Goal: Task Accomplishment & Management: Use online tool/utility

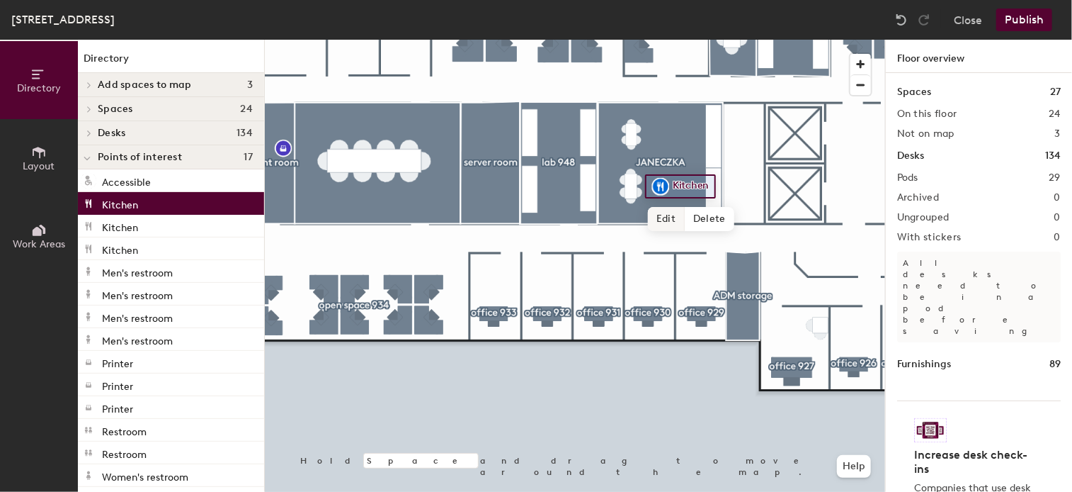
click at [666, 221] on span "Edit" at bounding box center [666, 219] width 37 height 24
click at [680, 222] on span "Done" at bounding box center [685, 219] width 42 height 24
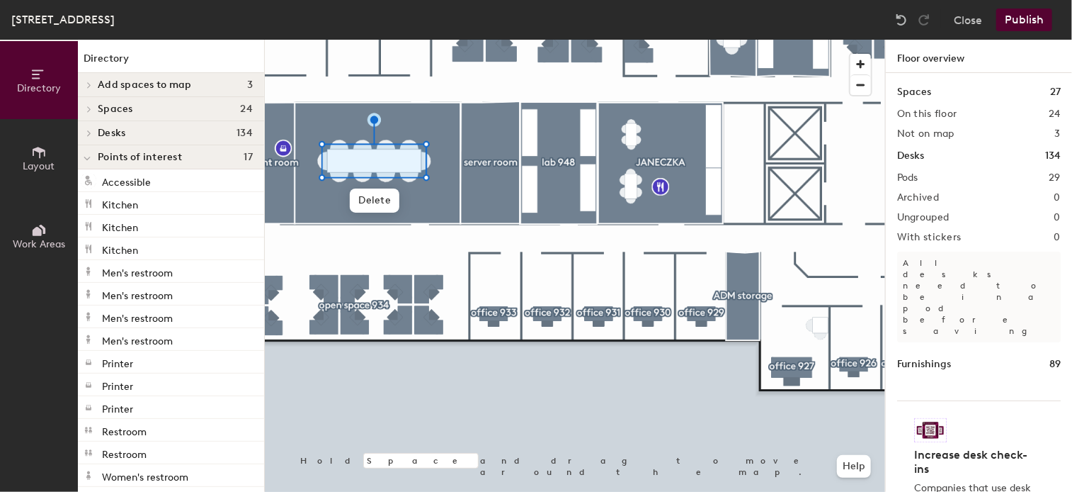
click at [46, 157] on icon at bounding box center [39, 152] width 16 height 16
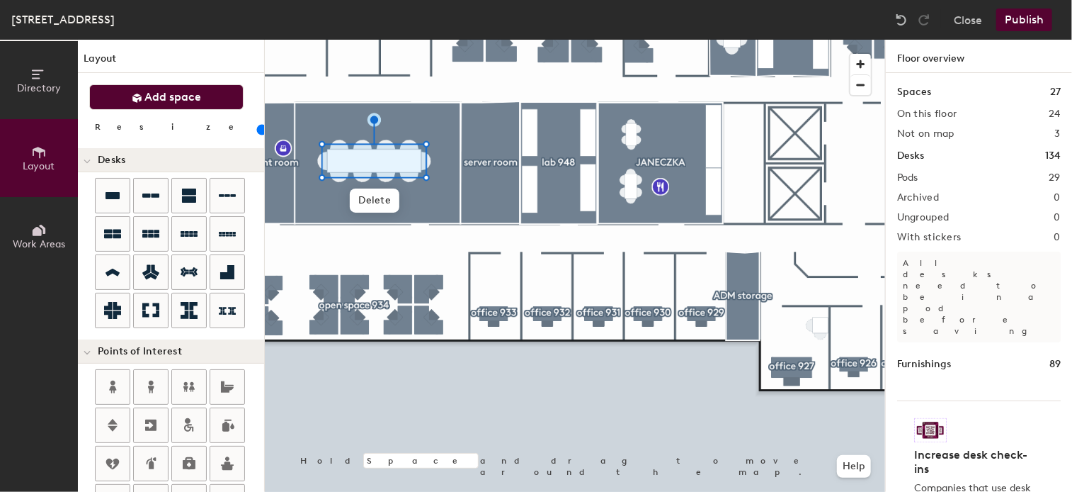
click at [178, 102] on span "Add space" at bounding box center [173, 97] width 57 height 14
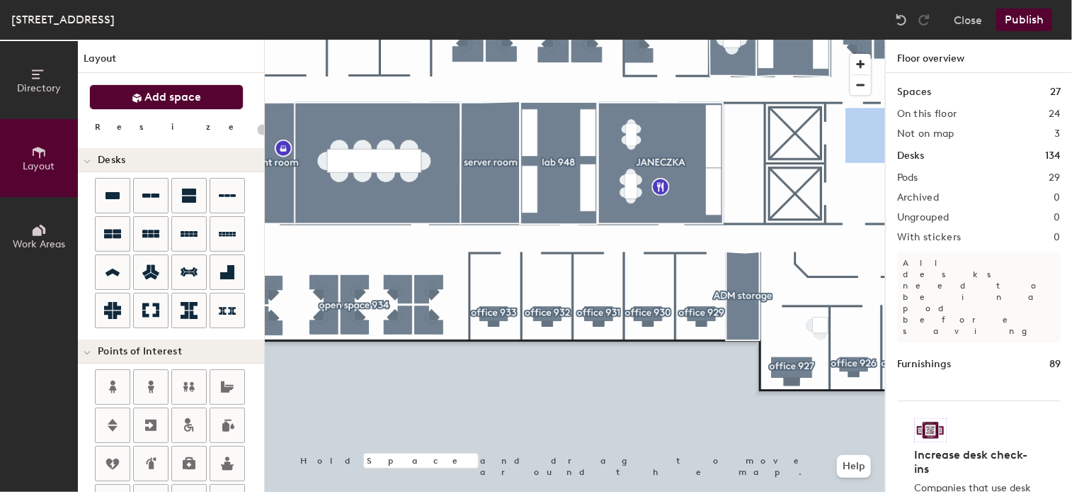
click at [1028, 18] on button "Publish" at bounding box center [1025, 19] width 56 height 23
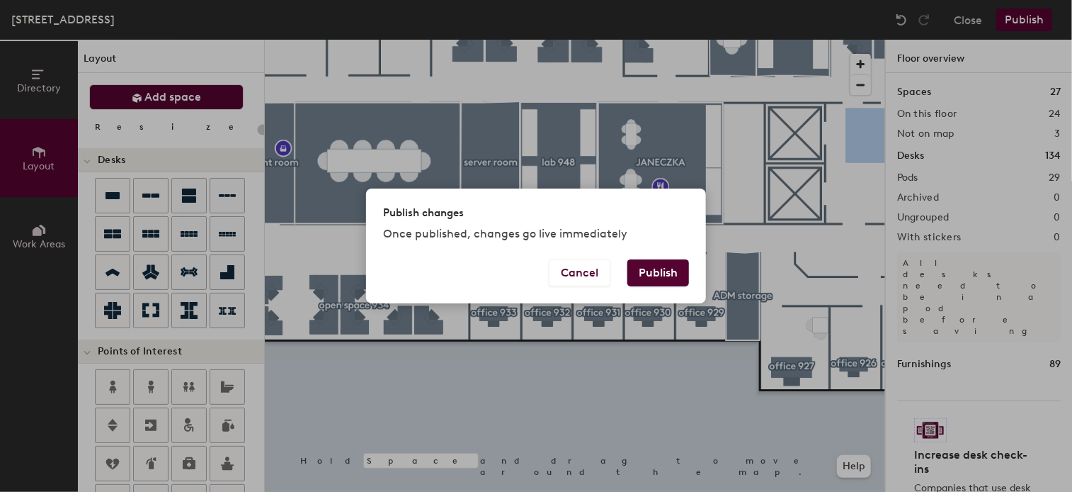
click at [671, 264] on button "Publish" at bounding box center [659, 272] width 62 height 27
type input "20"
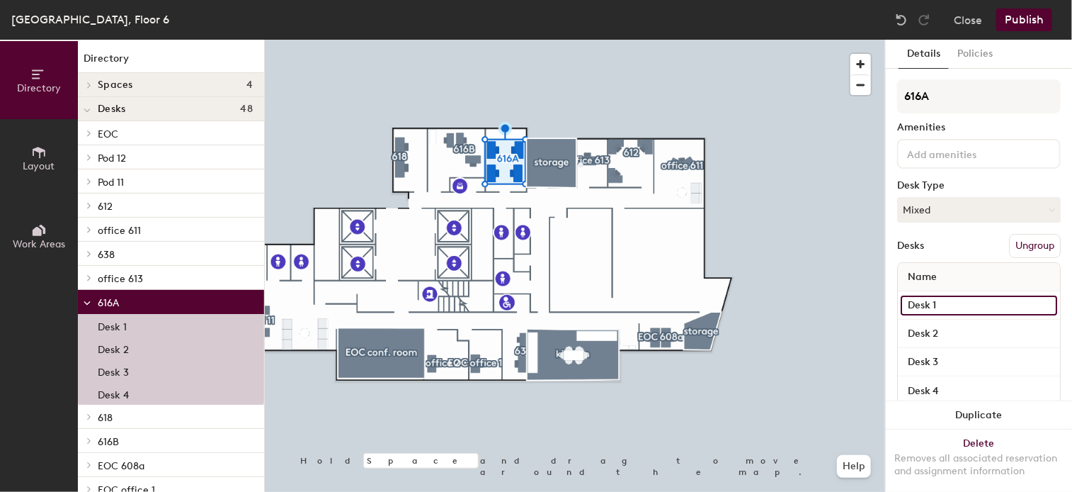
click at [947, 296] on input "Desk 1" at bounding box center [979, 305] width 157 height 20
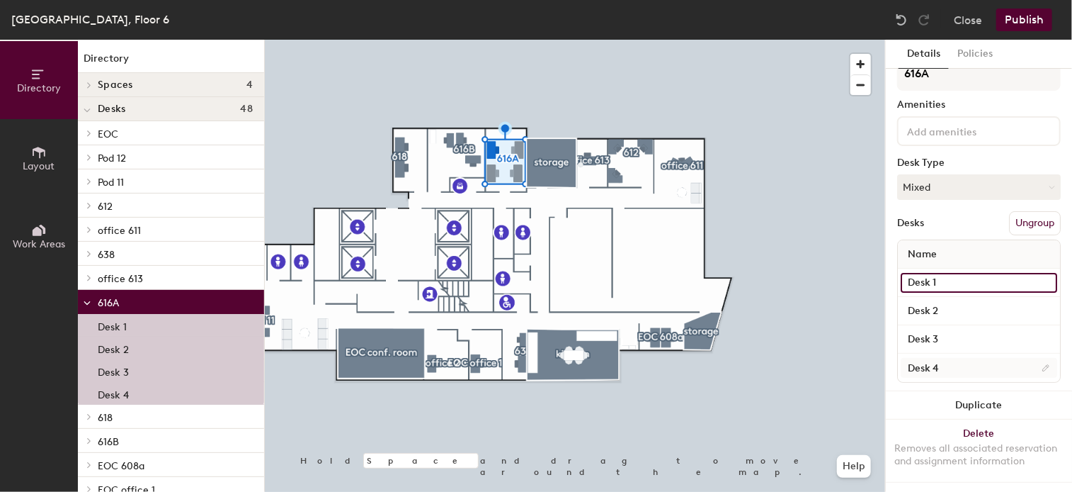
scroll to position [35, 0]
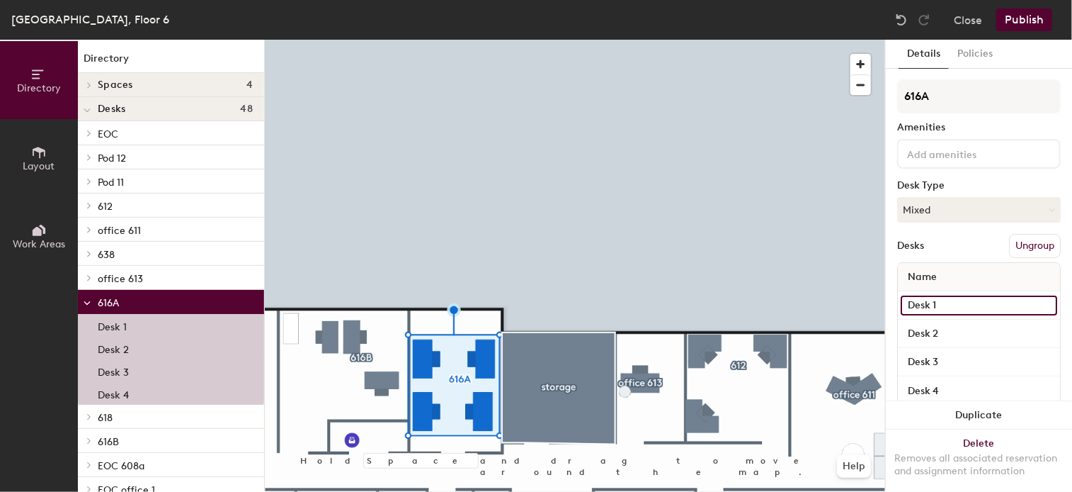
click at [914, 301] on input "Desk 1" at bounding box center [979, 305] width 157 height 20
click at [958, 302] on input "Desk 1" at bounding box center [979, 305] width 157 height 20
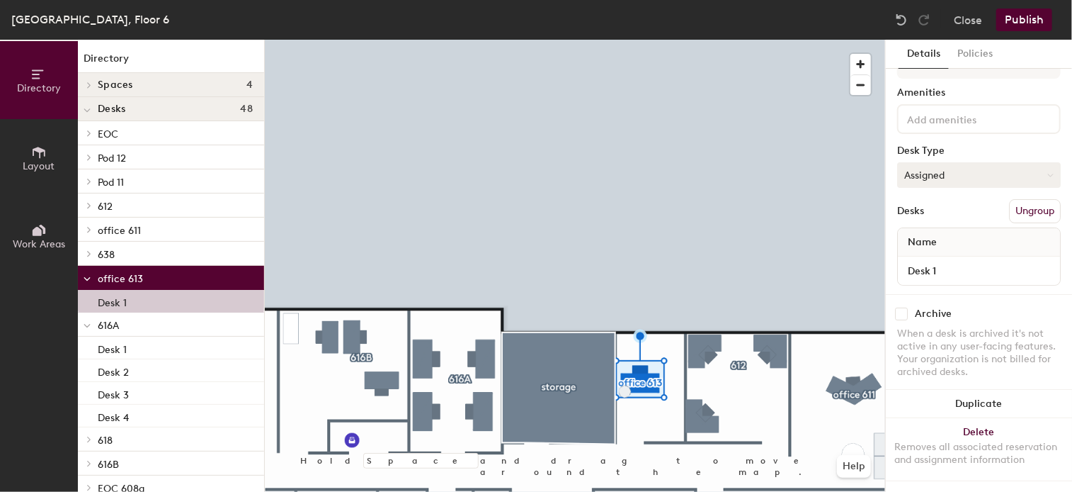
click at [1010, 171] on button "Assigned" at bounding box center [979, 174] width 164 height 25
click at [921, 217] on div "Assigned" at bounding box center [969, 218] width 142 height 21
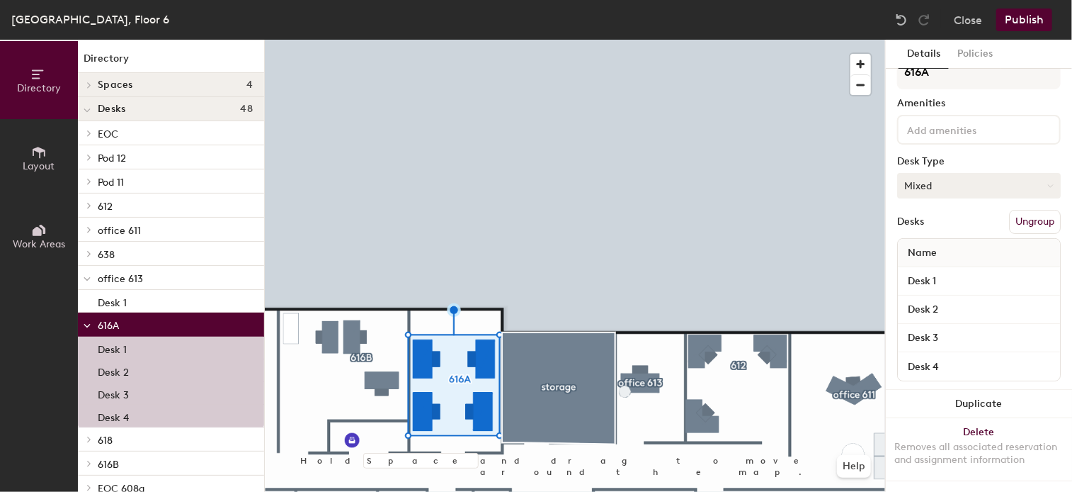
click at [959, 173] on button "Mixed" at bounding box center [979, 185] width 164 height 25
click at [929, 263] on div "Hoteled" at bounding box center [969, 271] width 142 height 21
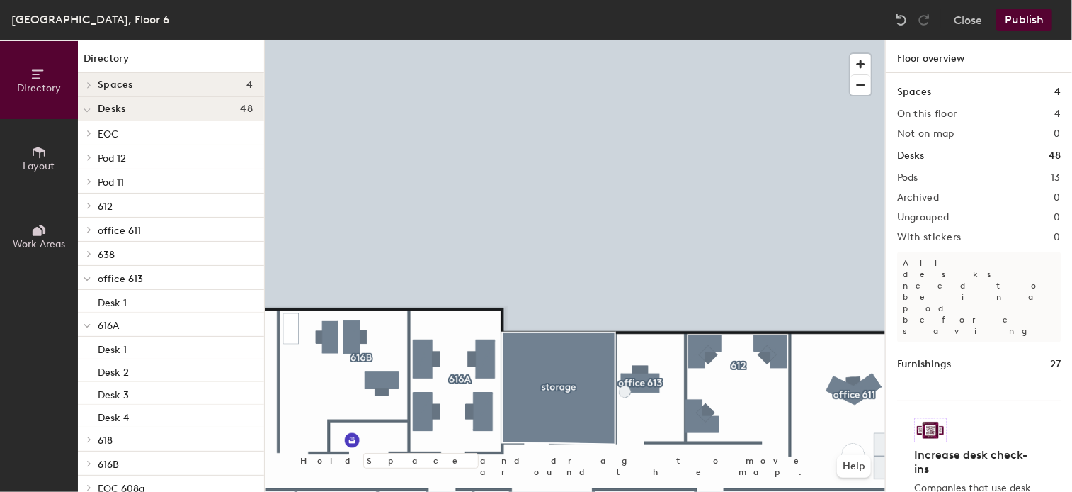
click at [622, 40] on div at bounding box center [575, 40] width 620 height 0
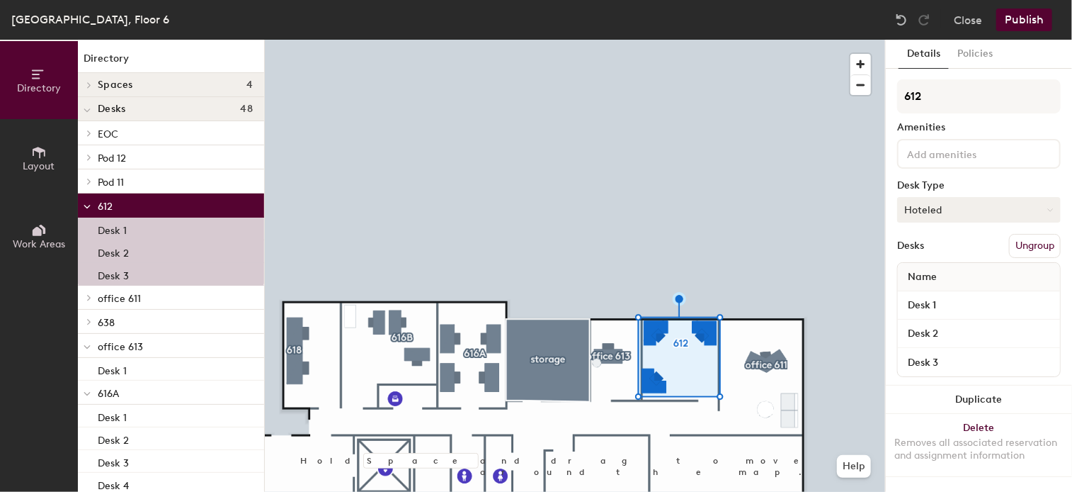
click at [1038, 207] on button "Hoteled" at bounding box center [979, 209] width 164 height 25
click at [917, 273] on div "Hot" at bounding box center [969, 274] width 142 height 21
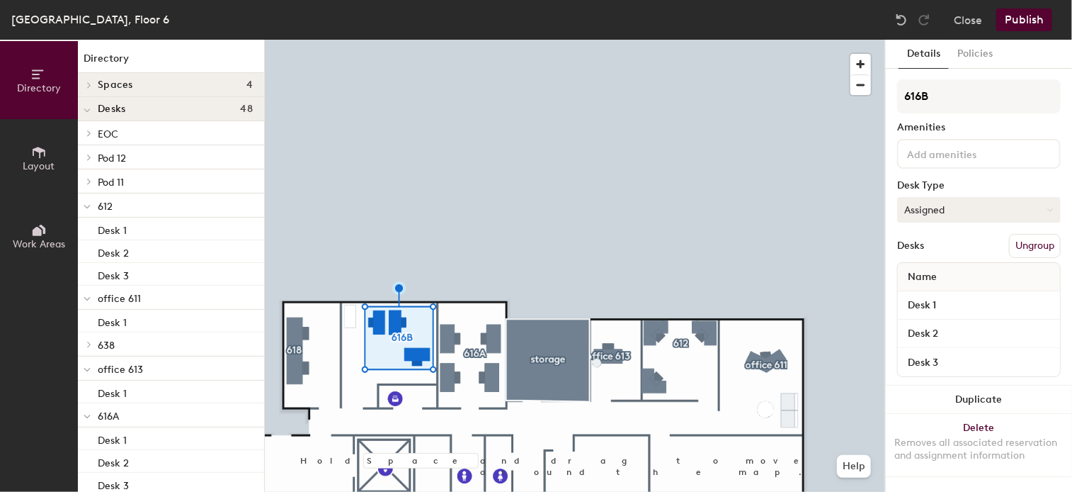
click at [1043, 202] on button "Assigned" at bounding box center [979, 209] width 164 height 25
click at [933, 295] on div "Hoteled" at bounding box center [969, 295] width 142 height 21
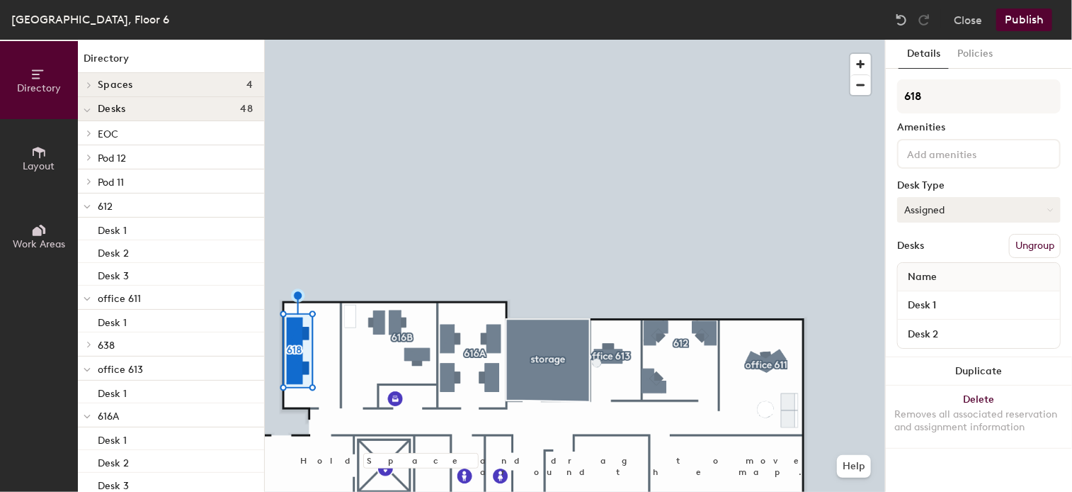
click at [1033, 205] on button "Assigned" at bounding box center [979, 209] width 164 height 25
click at [951, 249] on div "Assigned" at bounding box center [969, 253] width 142 height 21
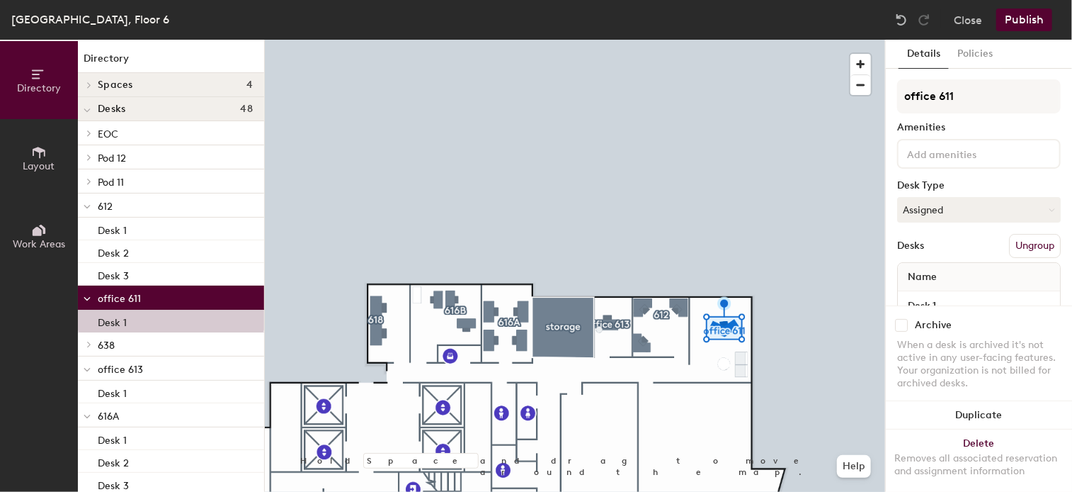
click at [985, 273] on div "Name" at bounding box center [979, 277] width 162 height 28
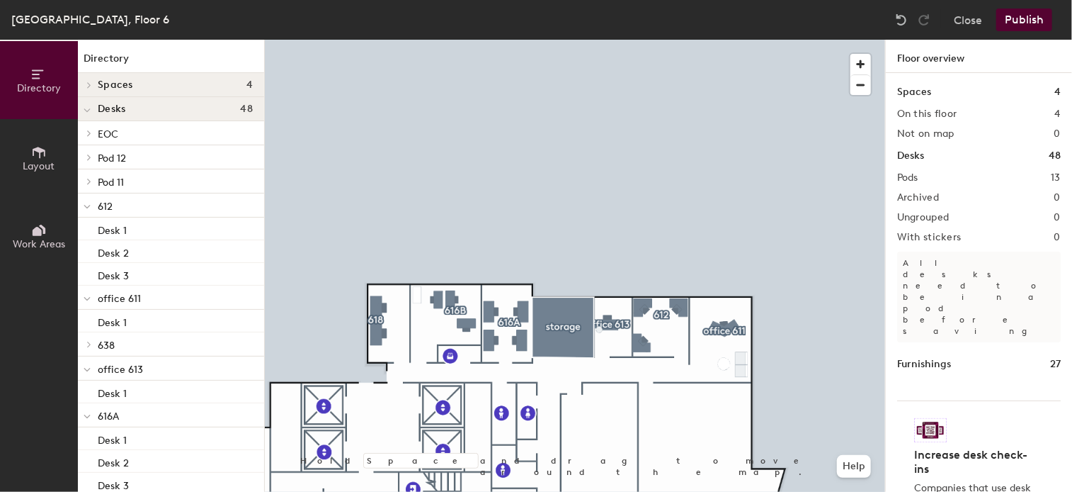
click at [1045, 23] on button "Publish" at bounding box center [1025, 19] width 56 height 23
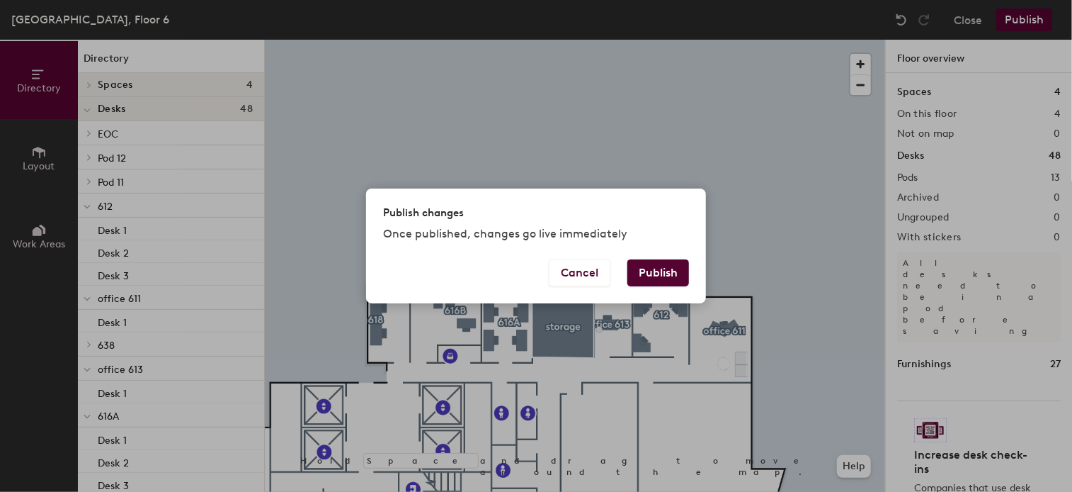
click at [674, 270] on button "Publish" at bounding box center [659, 272] width 62 height 27
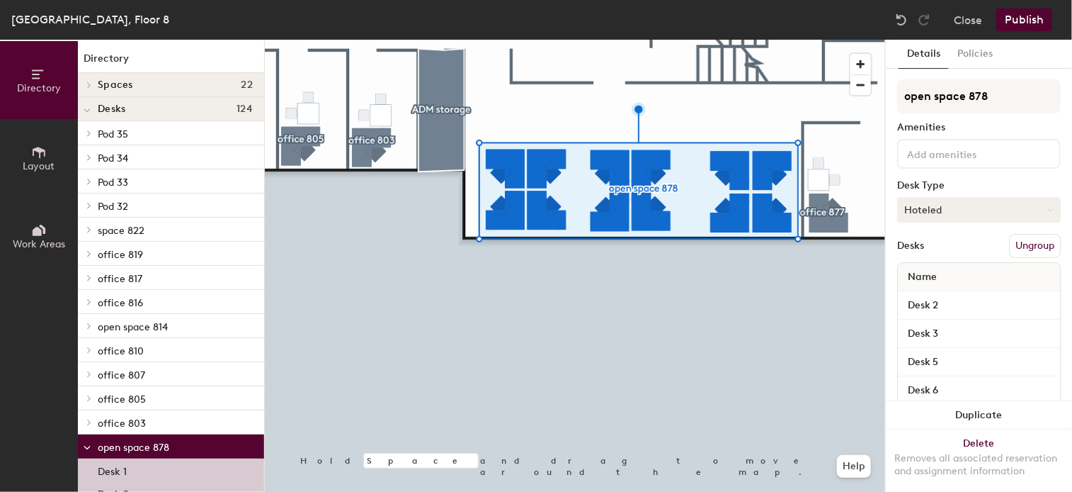
click at [982, 204] on button "Hoteled" at bounding box center [979, 209] width 164 height 25
click at [925, 270] on div "Hot" at bounding box center [969, 274] width 142 height 21
click at [1012, 16] on button "Publish" at bounding box center [1025, 19] width 56 height 23
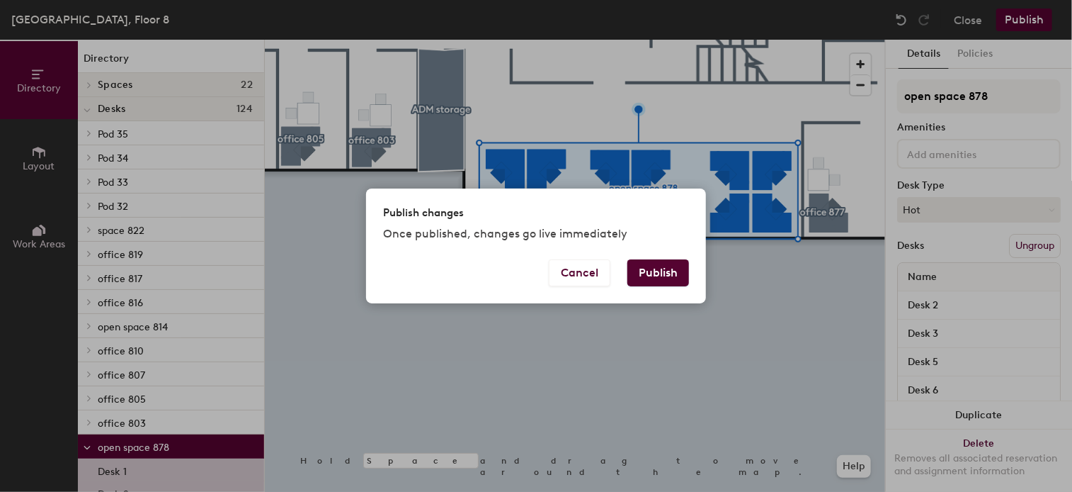
click at [658, 266] on button "Publish" at bounding box center [659, 272] width 62 height 27
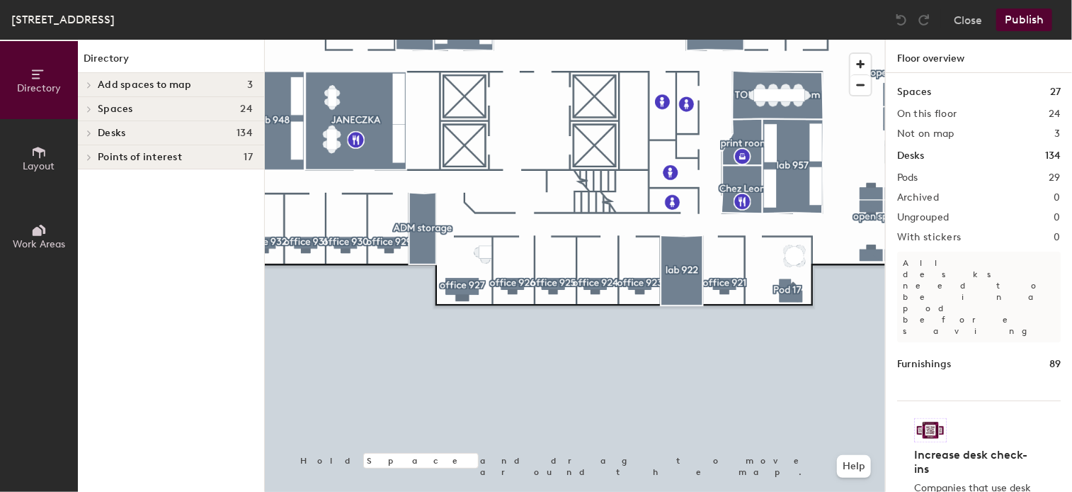
click at [244, 491] on html "Skip navigation Schedule Office People Analytics Visits Deliveries Services Man…" at bounding box center [536, 246] width 1072 height 492
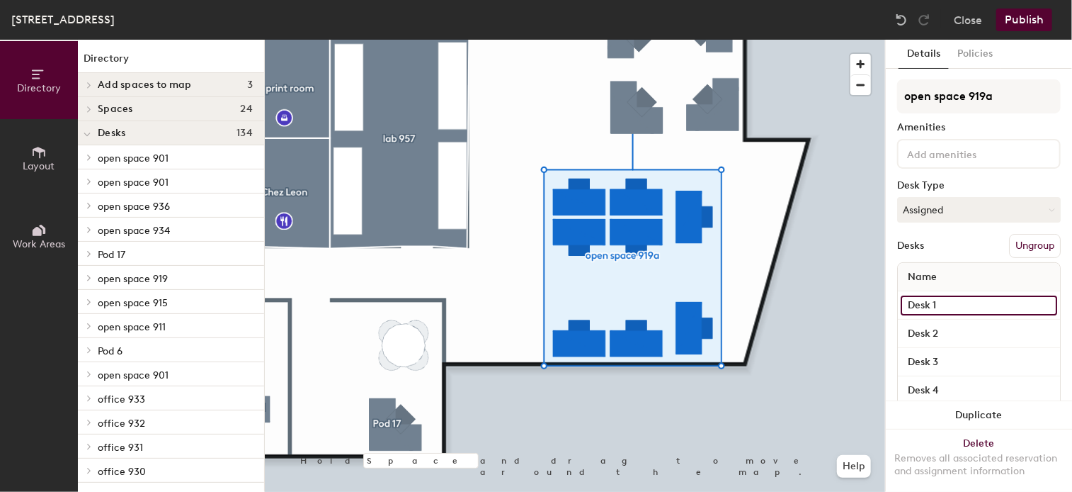
click at [958, 303] on input "Desk 1" at bounding box center [979, 305] width 157 height 20
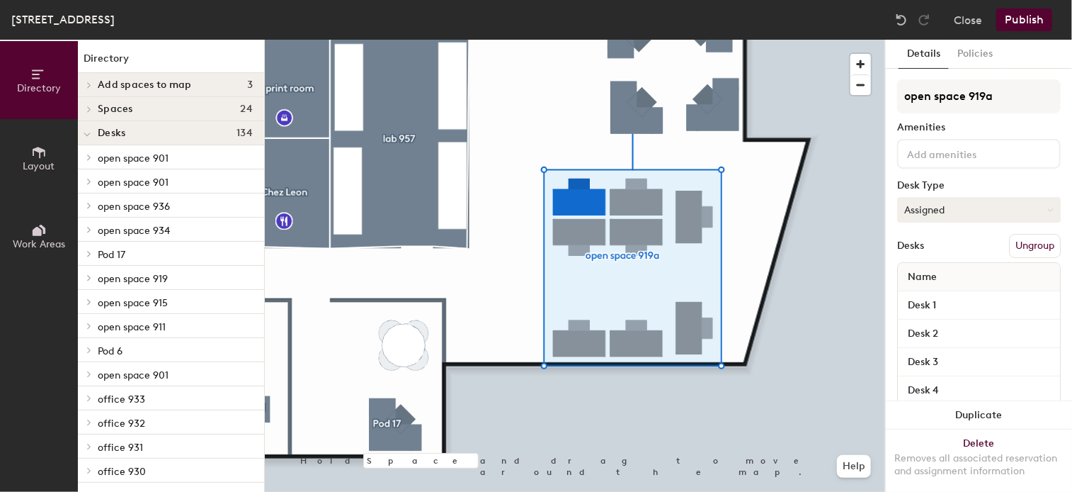
click at [1035, 217] on button "Assigned" at bounding box center [979, 209] width 164 height 25
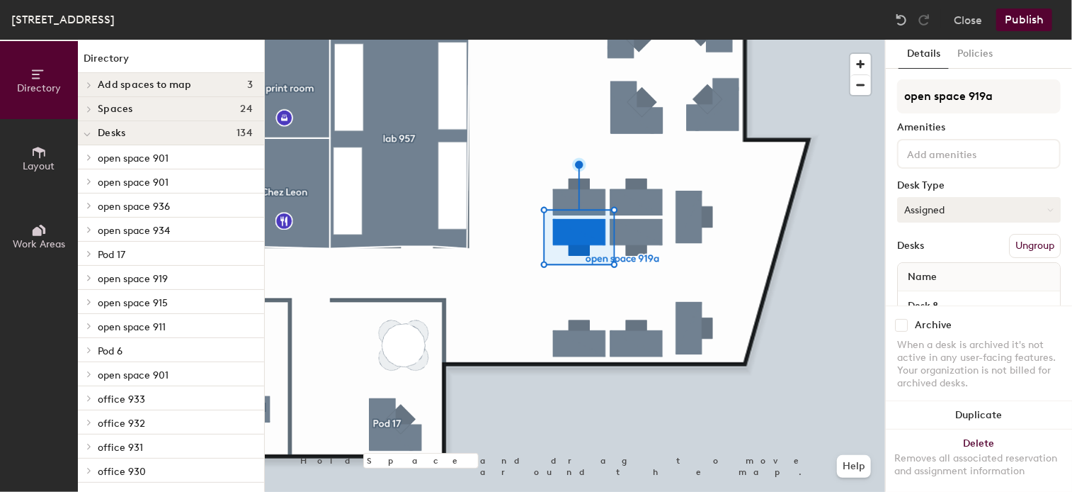
click at [992, 206] on button "Assigned" at bounding box center [979, 209] width 164 height 25
click at [943, 251] on div "Assigned" at bounding box center [969, 253] width 142 height 21
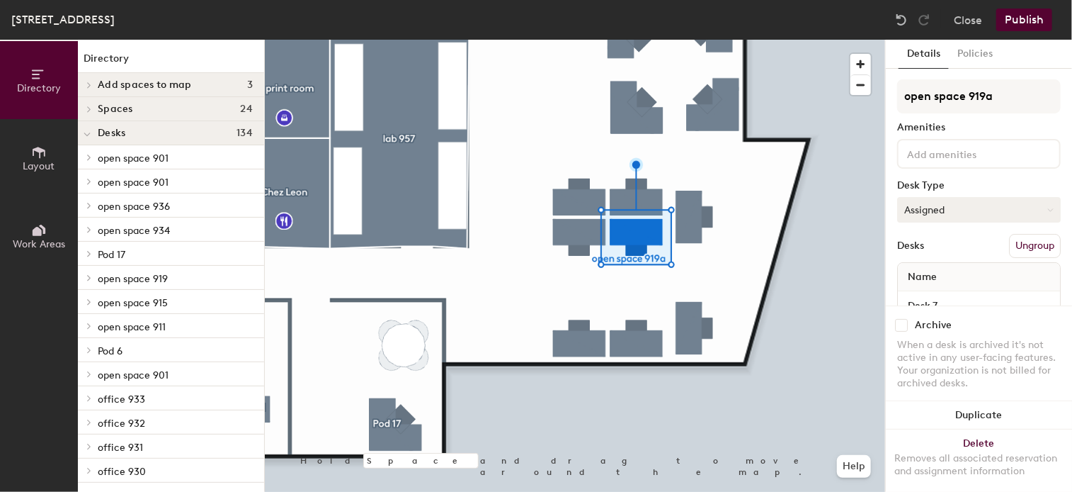
click at [1017, 210] on button "Assigned" at bounding box center [979, 209] width 164 height 25
click at [925, 292] on div "Hoteled" at bounding box center [969, 295] width 142 height 21
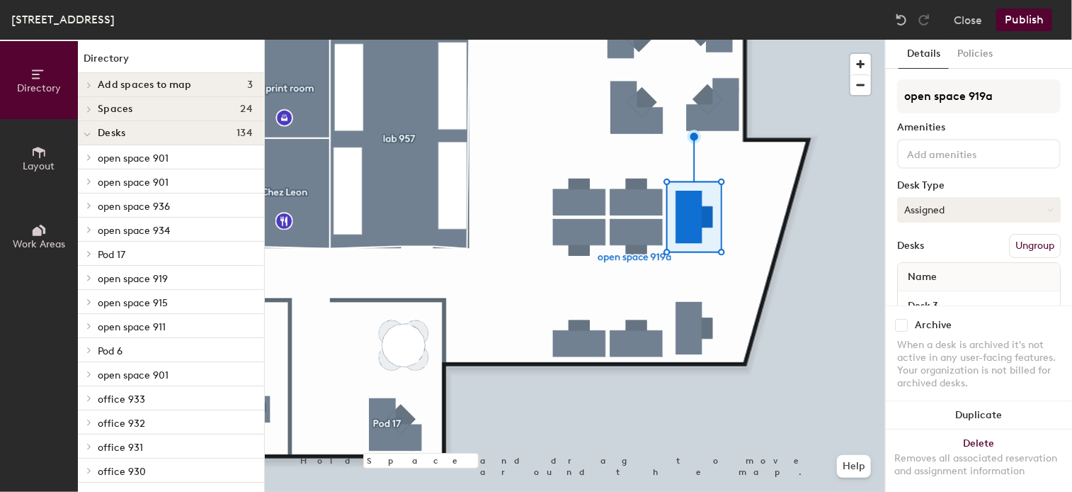
click at [1045, 205] on button "Assigned" at bounding box center [979, 209] width 164 height 25
click at [934, 293] on div "Hoteled" at bounding box center [969, 295] width 142 height 21
click at [826, 40] on div at bounding box center [575, 40] width 620 height 0
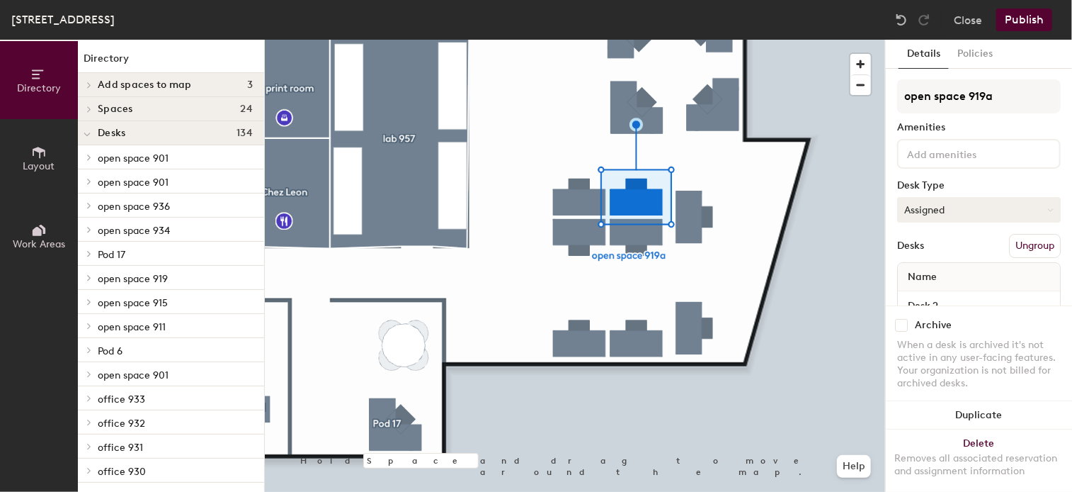
click at [964, 202] on button "Assigned" at bounding box center [979, 209] width 164 height 25
click at [932, 296] on div "Hoteled" at bounding box center [969, 295] width 142 height 21
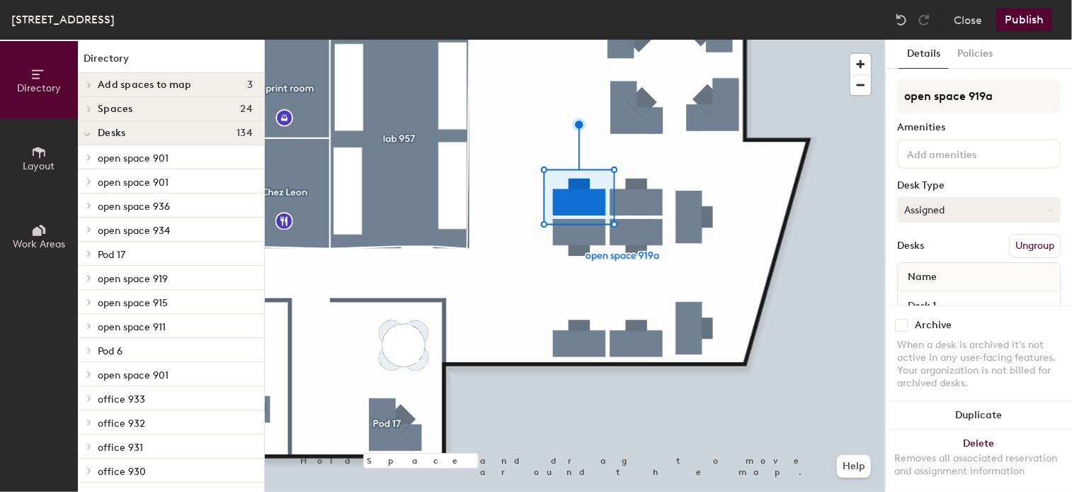
click at [1006, 213] on button "Assigned" at bounding box center [979, 209] width 164 height 25
click at [928, 290] on div "Hoteled" at bounding box center [969, 295] width 142 height 21
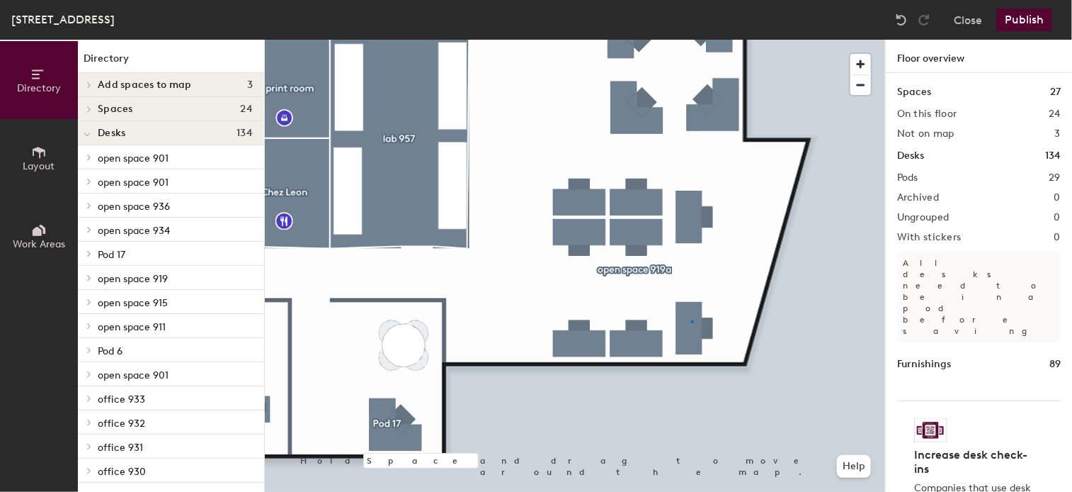
click at [691, 40] on div at bounding box center [575, 40] width 620 height 0
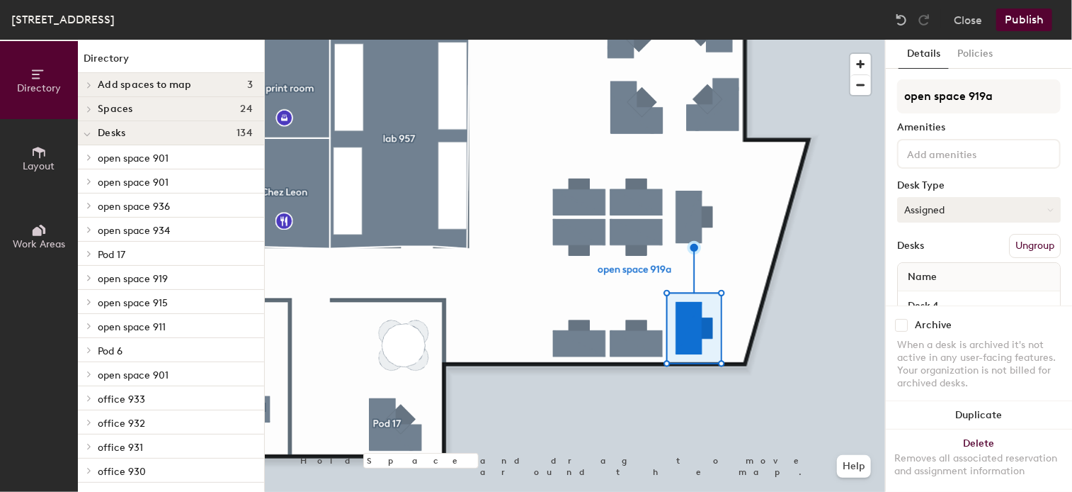
click at [1000, 207] on button "Assigned" at bounding box center [979, 209] width 164 height 25
click at [934, 292] on div "Hoteled" at bounding box center [969, 295] width 142 height 21
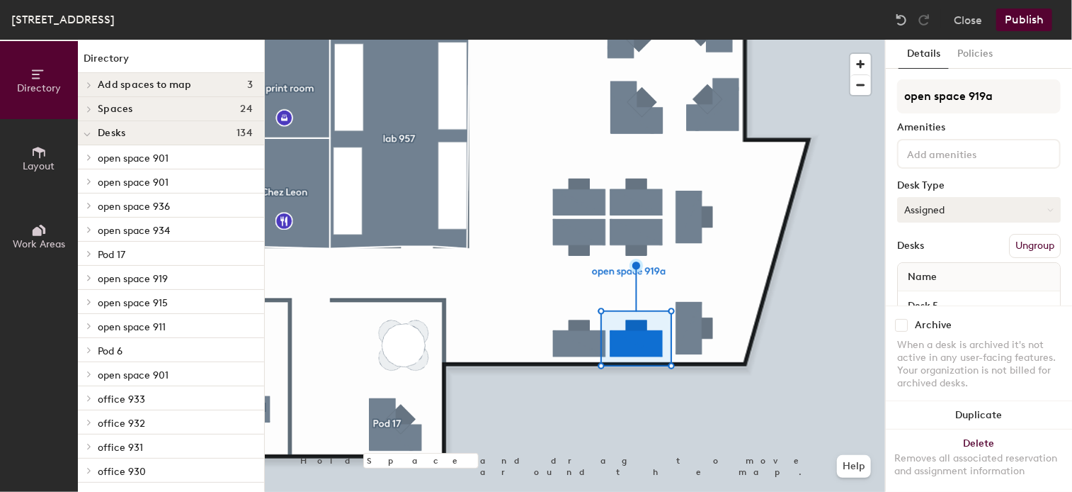
click at [1011, 212] on button "Assigned" at bounding box center [979, 209] width 164 height 25
click at [935, 294] on div "Hoteled" at bounding box center [969, 295] width 142 height 21
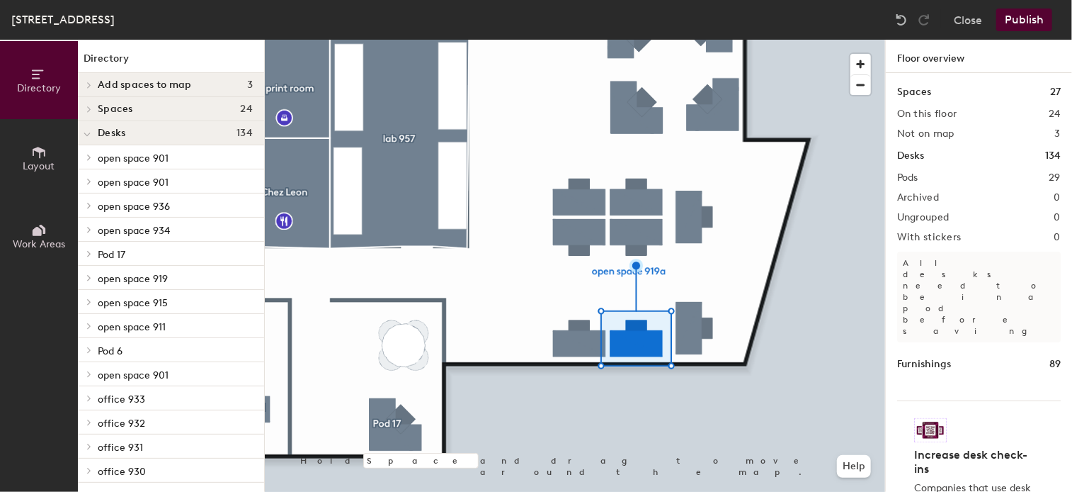
click at [569, 40] on div at bounding box center [575, 40] width 620 height 0
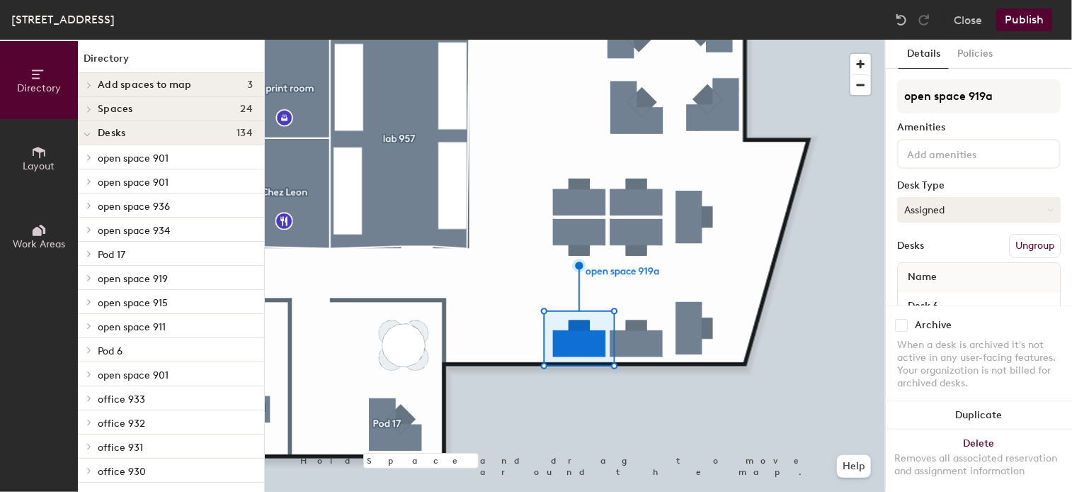
click at [1000, 206] on button "Assigned" at bounding box center [979, 209] width 164 height 25
click at [938, 290] on div "Hoteled" at bounding box center [969, 295] width 142 height 21
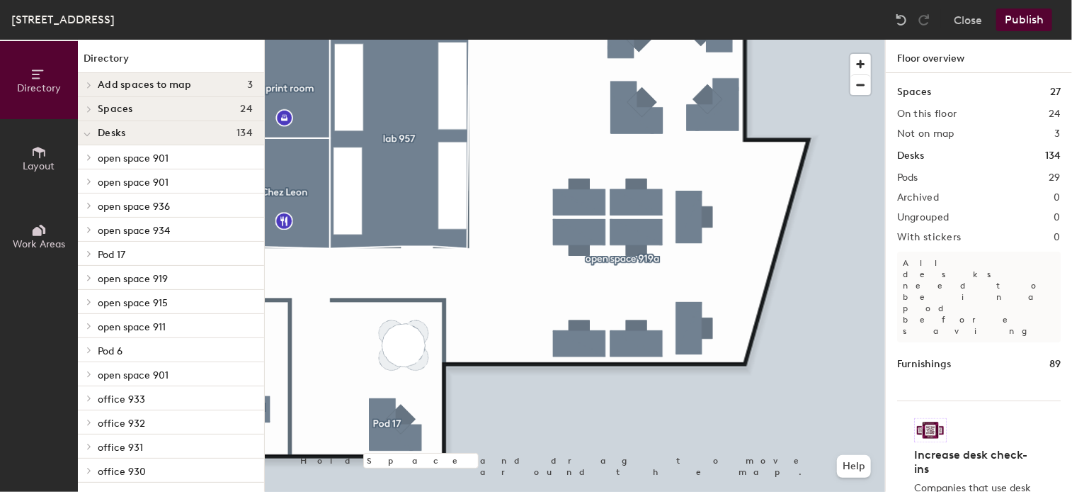
click at [1016, 21] on button "Publish" at bounding box center [1025, 19] width 56 height 23
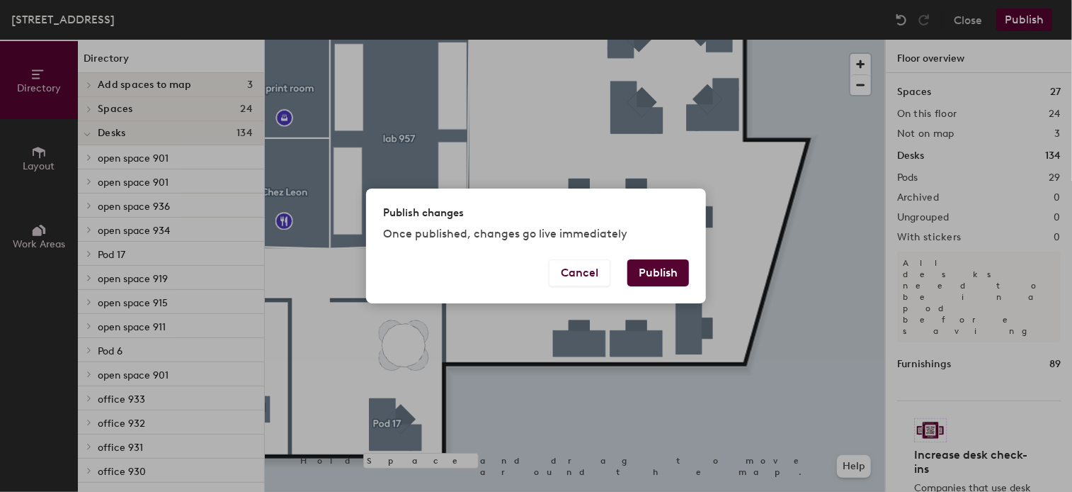
click at [665, 270] on button "Publish" at bounding box center [659, 272] width 62 height 27
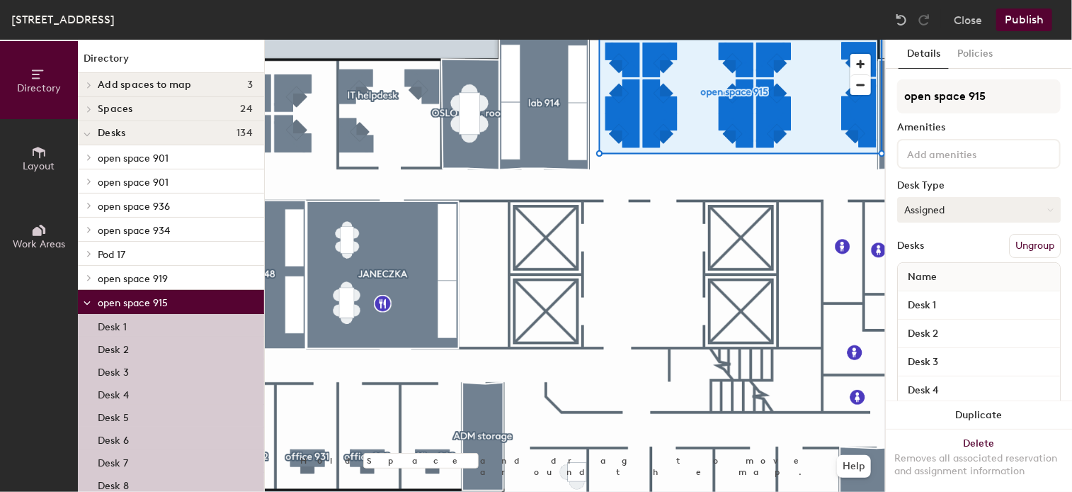
click at [1018, 208] on button "Assigned" at bounding box center [979, 209] width 164 height 25
click at [932, 293] on div "Hoteled" at bounding box center [969, 295] width 142 height 21
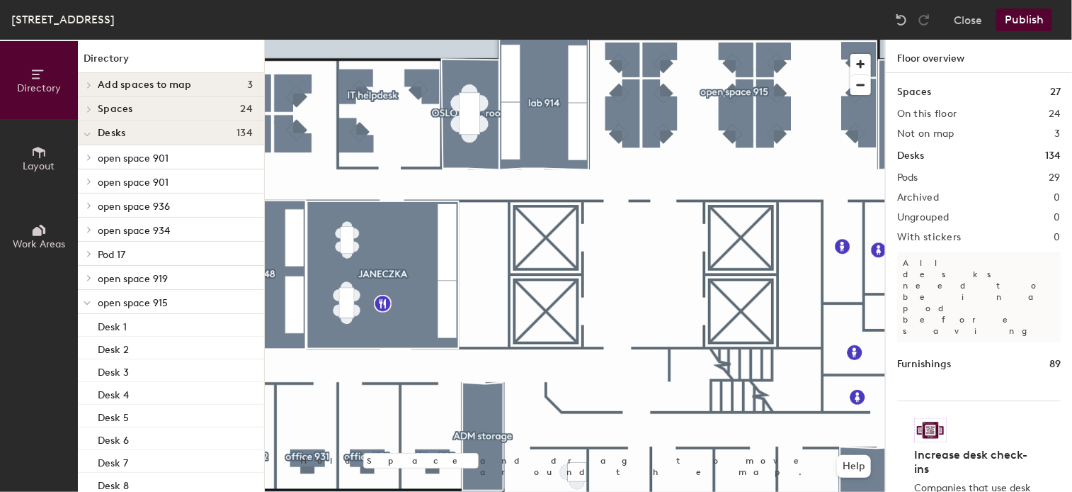
click at [1040, 19] on button "Publish" at bounding box center [1025, 19] width 56 height 23
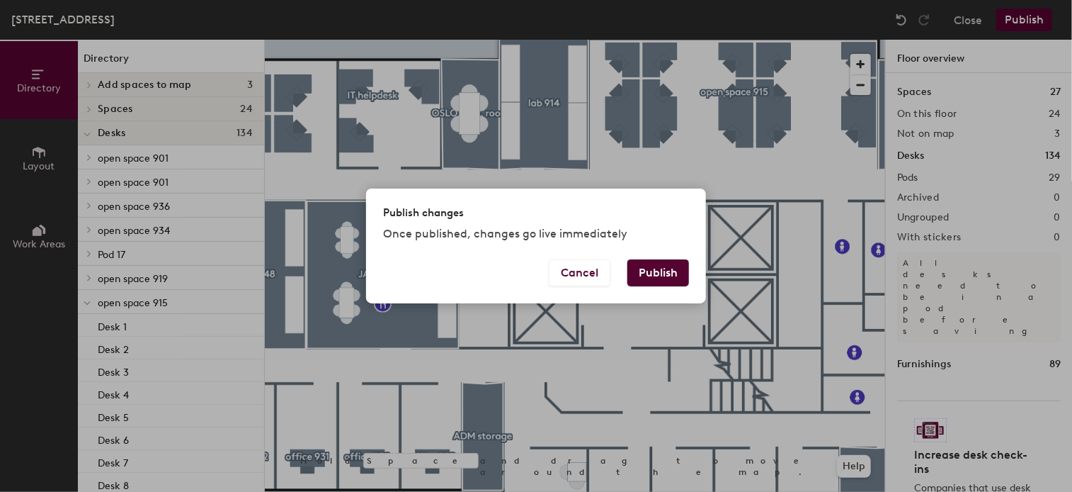
click at [669, 267] on button "Publish" at bounding box center [659, 272] width 62 height 27
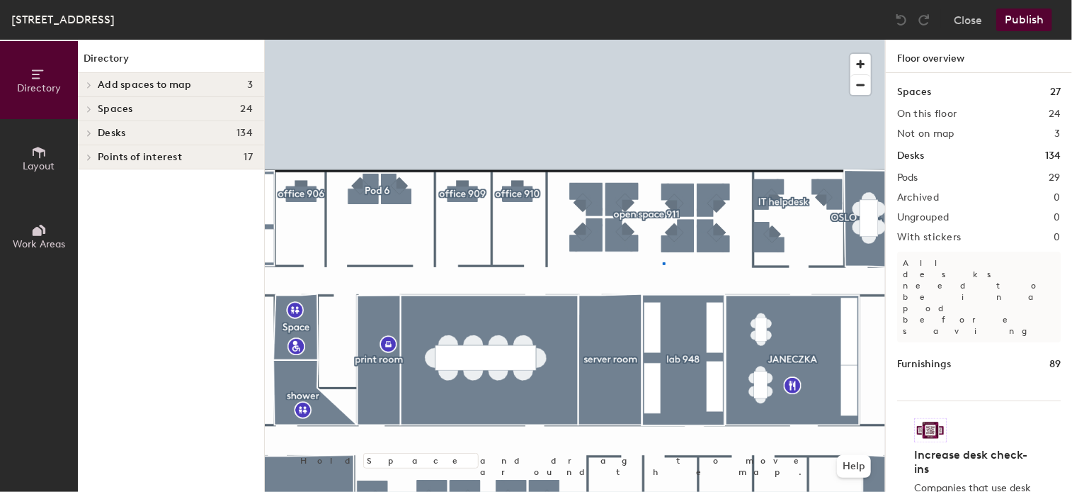
click at [664, 40] on div at bounding box center [575, 40] width 620 height 0
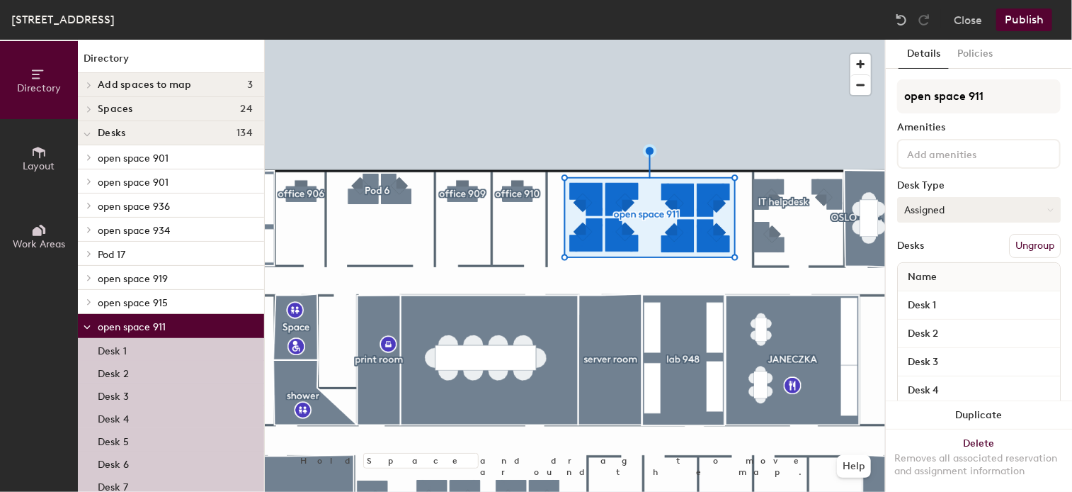
click at [1027, 210] on button "Assigned" at bounding box center [979, 209] width 164 height 25
click at [938, 292] on div "Hoteled" at bounding box center [969, 295] width 142 height 21
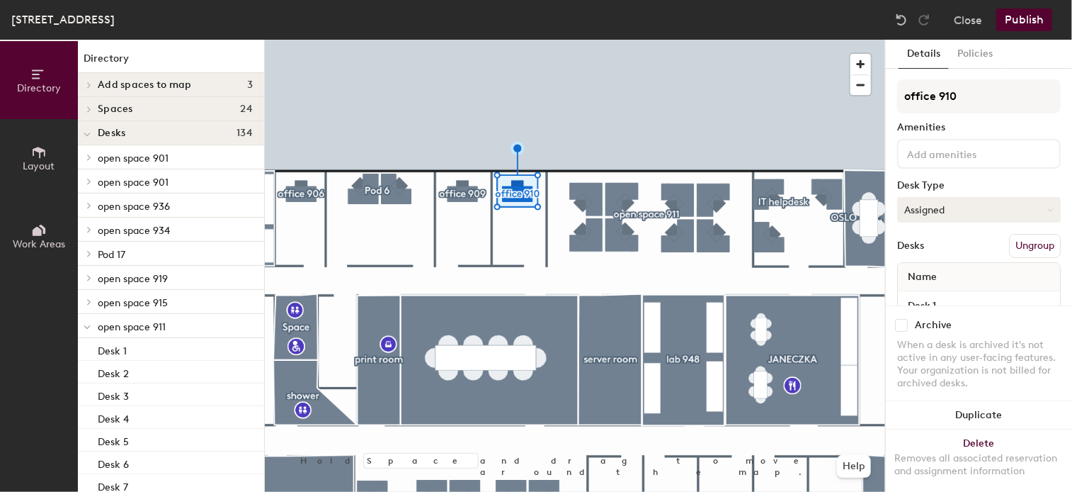
click at [998, 207] on button "Assigned" at bounding box center [979, 209] width 164 height 25
click at [943, 299] on div "Hoteled" at bounding box center [969, 295] width 142 height 21
click at [985, 205] on button "Assigned" at bounding box center [979, 209] width 164 height 25
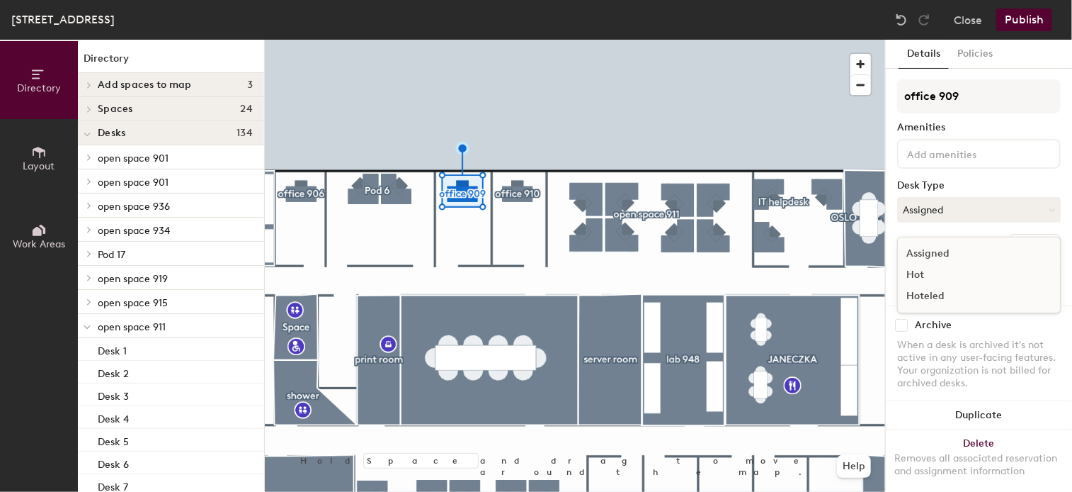
click at [936, 293] on div "Hoteled" at bounding box center [969, 295] width 142 height 21
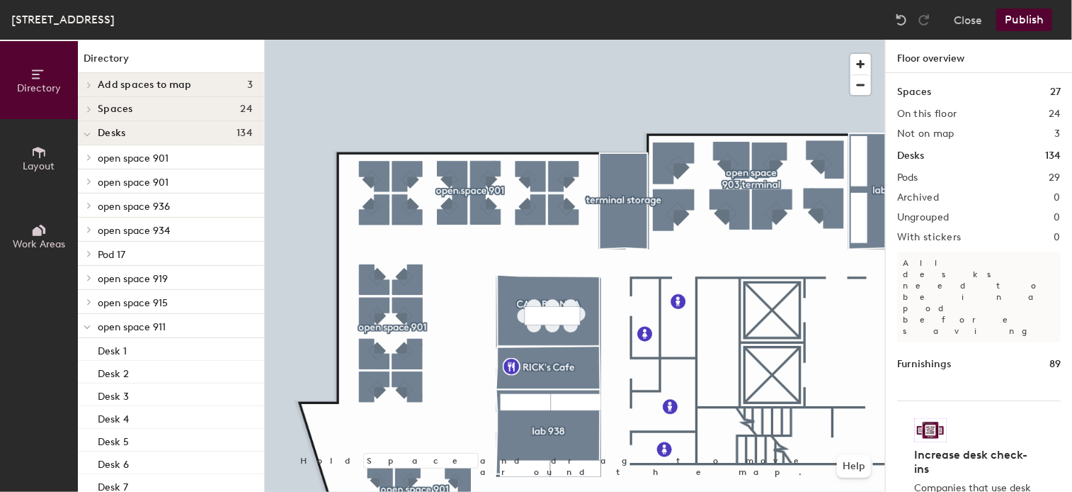
click at [1012, 18] on button "Publish" at bounding box center [1025, 19] width 56 height 23
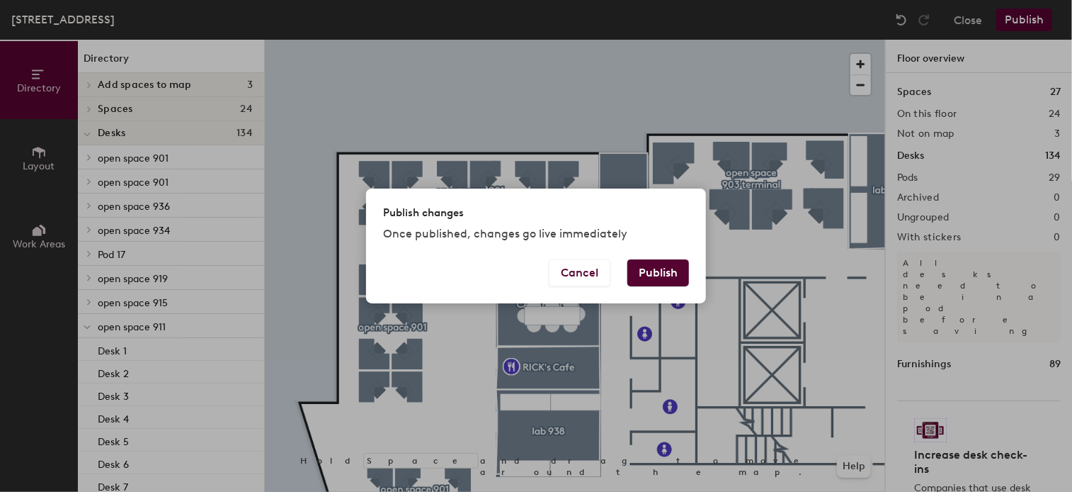
click at [664, 268] on button "Publish" at bounding box center [659, 272] width 62 height 27
